Goal: Navigation & Orientation: Understand site structure

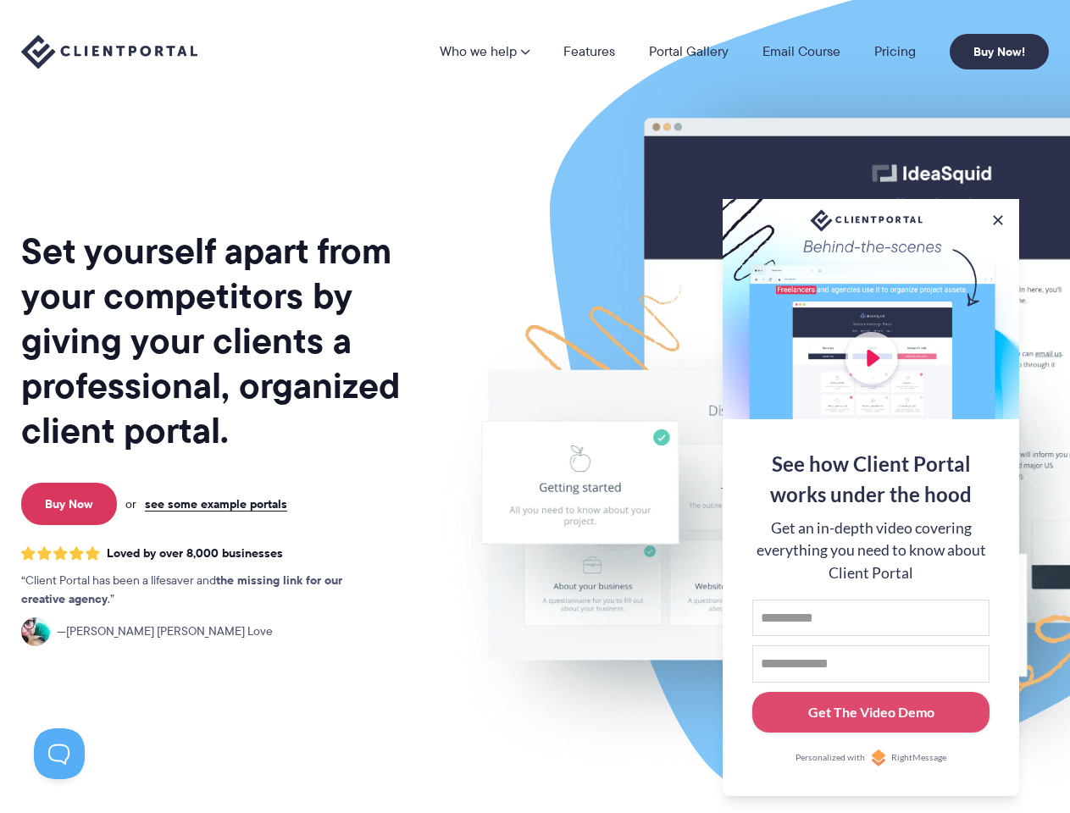
click at [535, 407] on img at bounding box center [885, 420] width 950 height 812
click at [485, 52] on link "Who we help" at bounding box center [485, 52] width 90 height 14
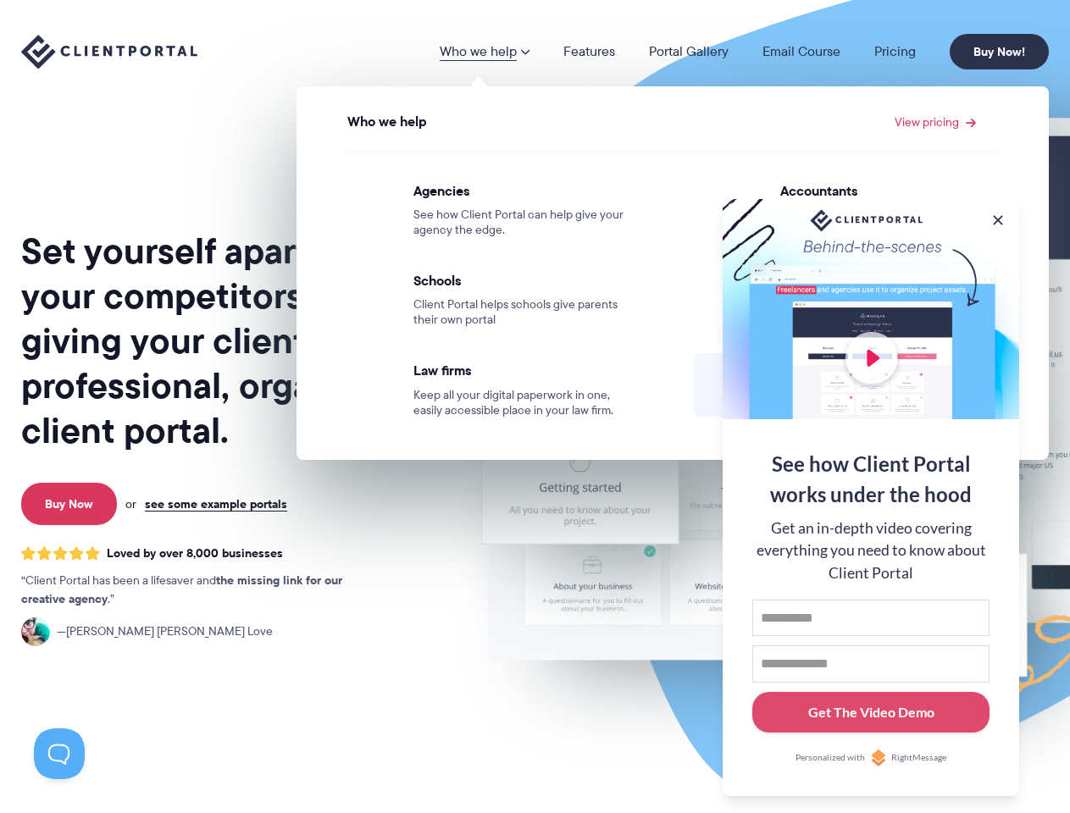
click at [998, 217] on button at bounding box center [997, 220] width 17 height 17
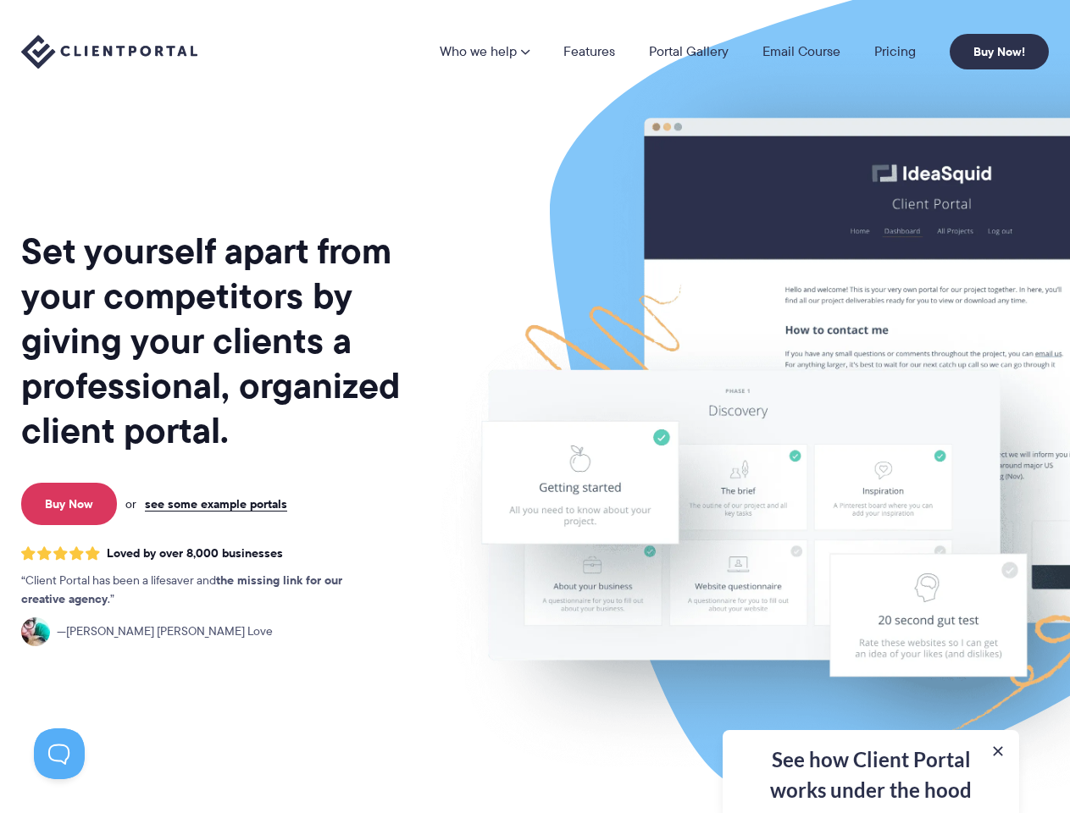
click at [871, 496] on img at bounding box center [885, 420] width 950 height 812
click at [59, 754] on button at bounding box center [59, 754] width 51 height 51
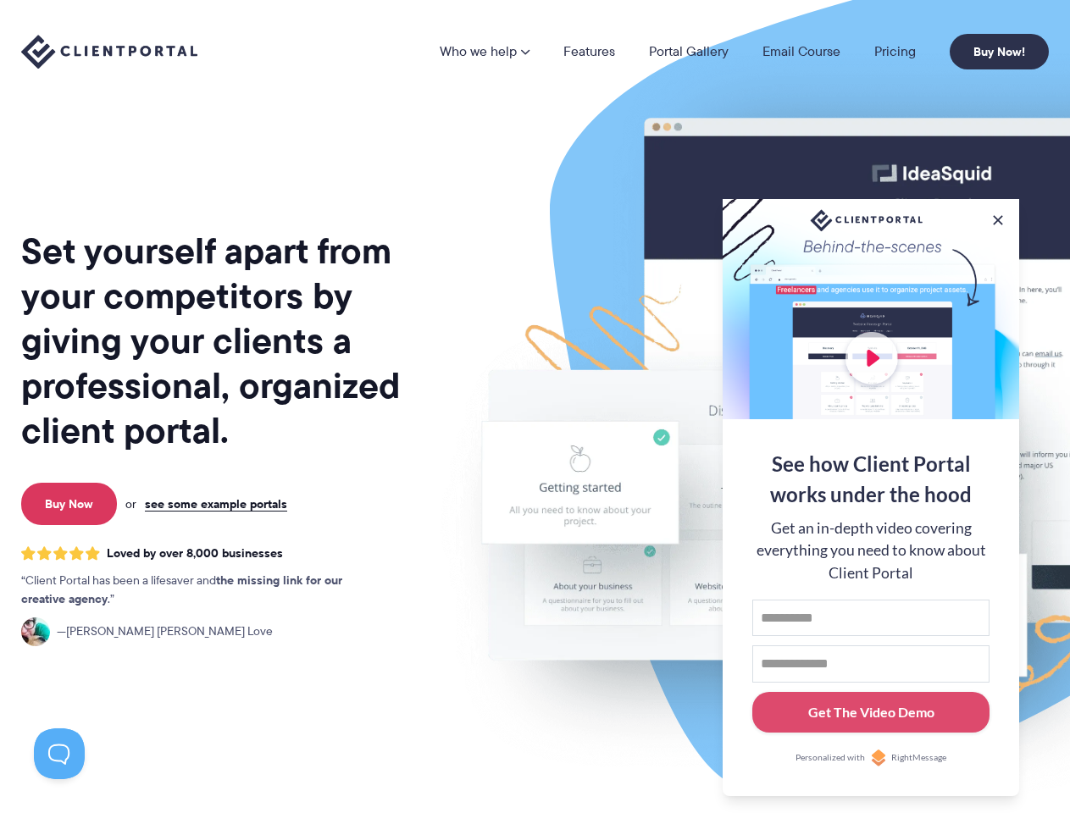
click at [535, 407] on img at bounding box center [885, 420] width 950 height 812
click at [485, 52] on link "Who we help" at bounding box center [485, 52] width 90 height 14
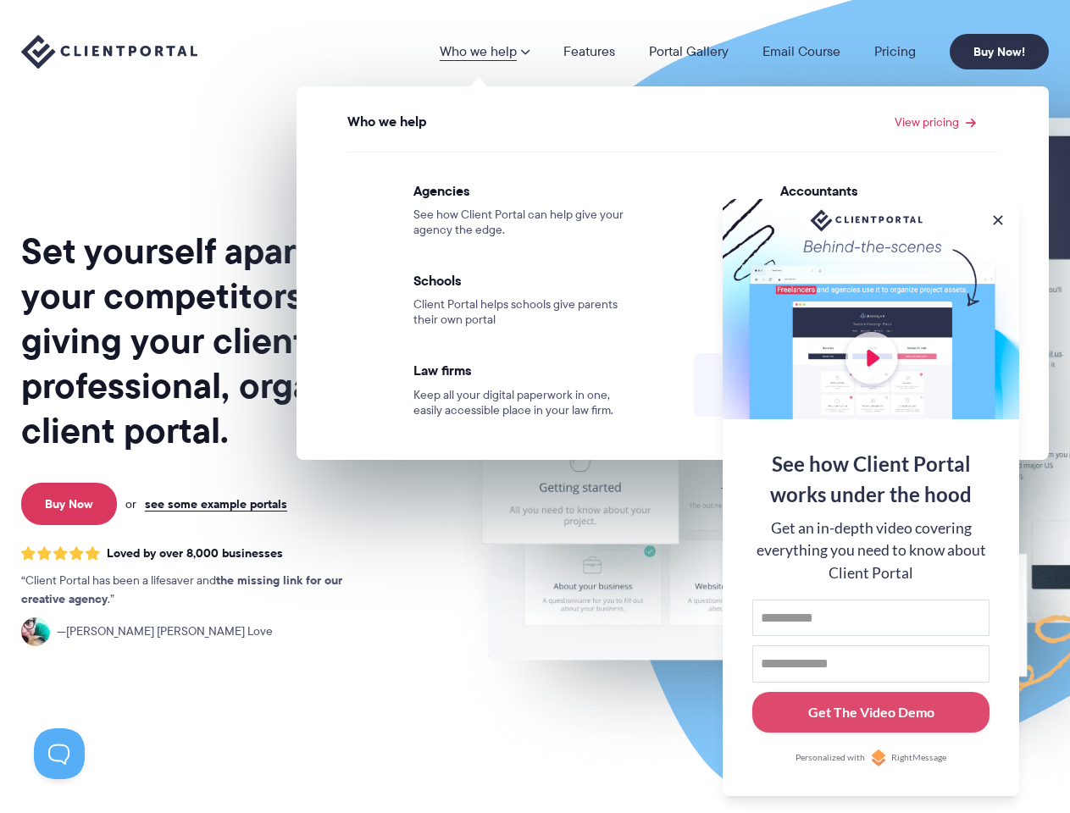
click at [998, 217] on button at bounding box center [997, 220] width 17 height 17
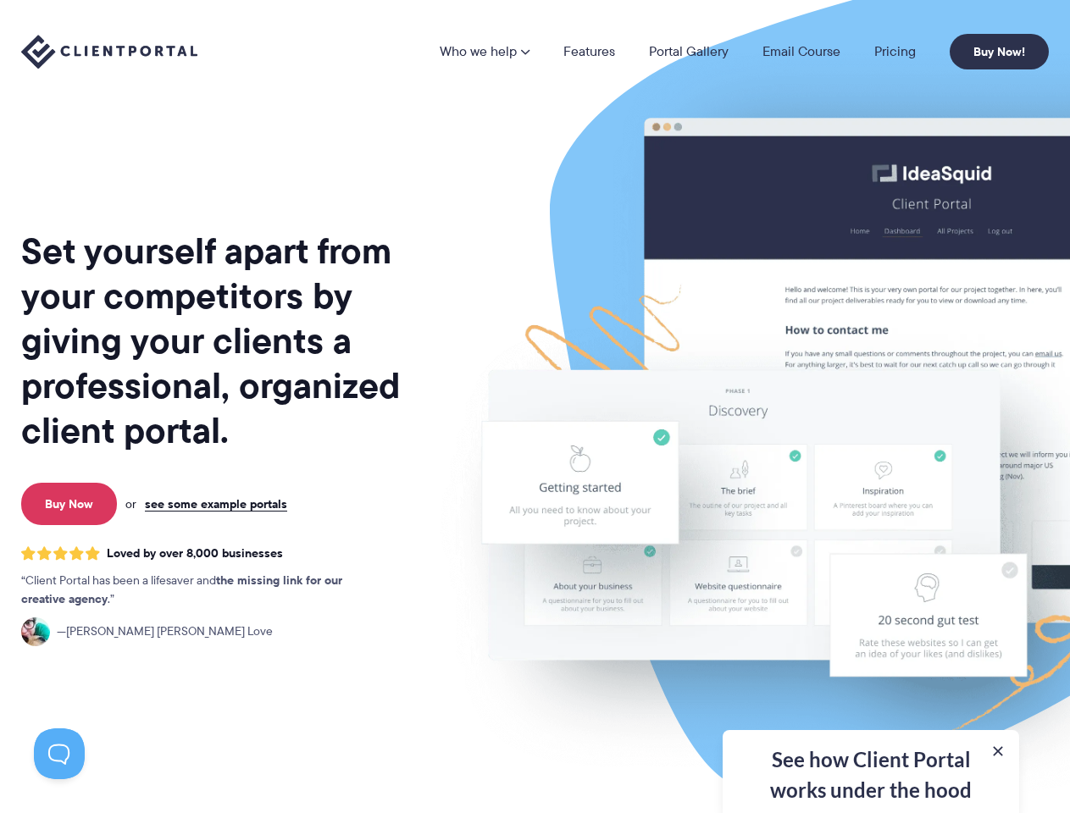
click at [871, 496] on img at bounding box center [885, 420] width 950 height 812
click at [59, 754] on button at bounding box center [59, 754] width 51 height 51
